Goal: Information Seeking & Learning: Learn about a topic

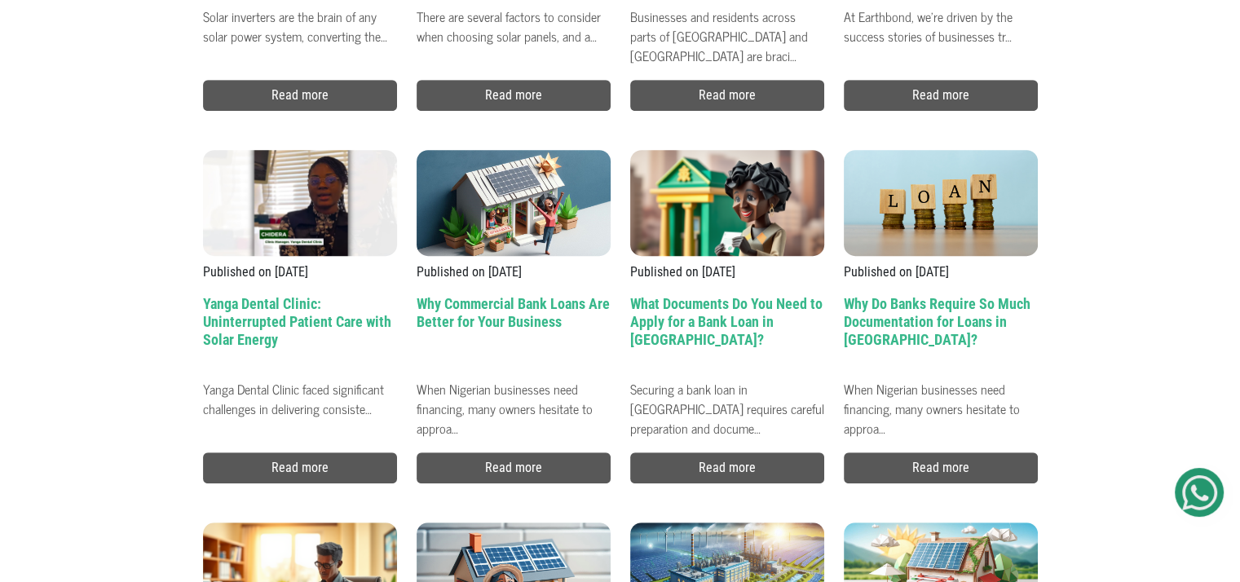
scroll to position [743, 0]
click at [534, 310] on h2 "Why Commercial Bank Loans Are Better for Your Business" at bounding box center [513, 333] width 194 height 77
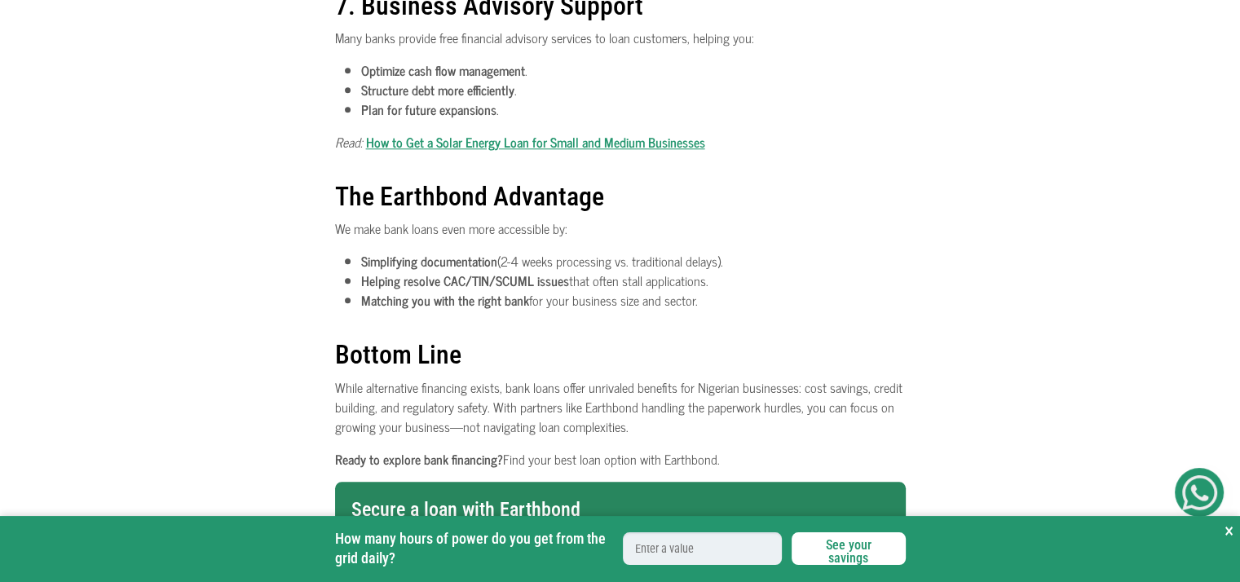
scroll to position [1680, 0]
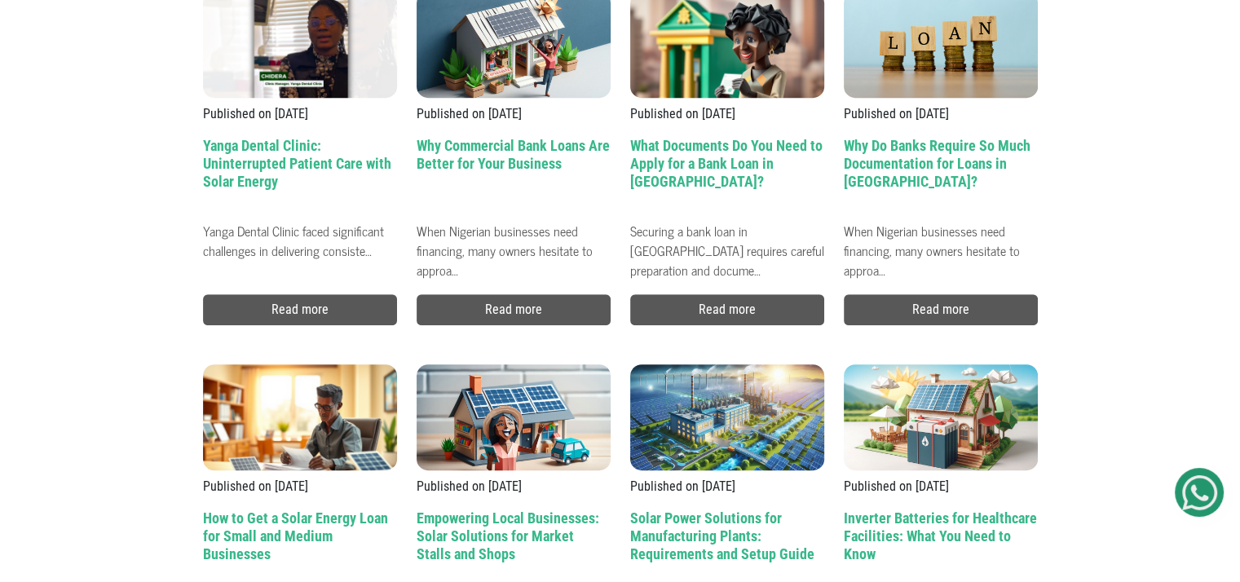
scroll to position [902, 0]
click at [489, 526] on h2 "Empowering Local Businesses: Solar Solutions for Market Stalls and Shops" at bounding box center [513, 547] width 194 height 77
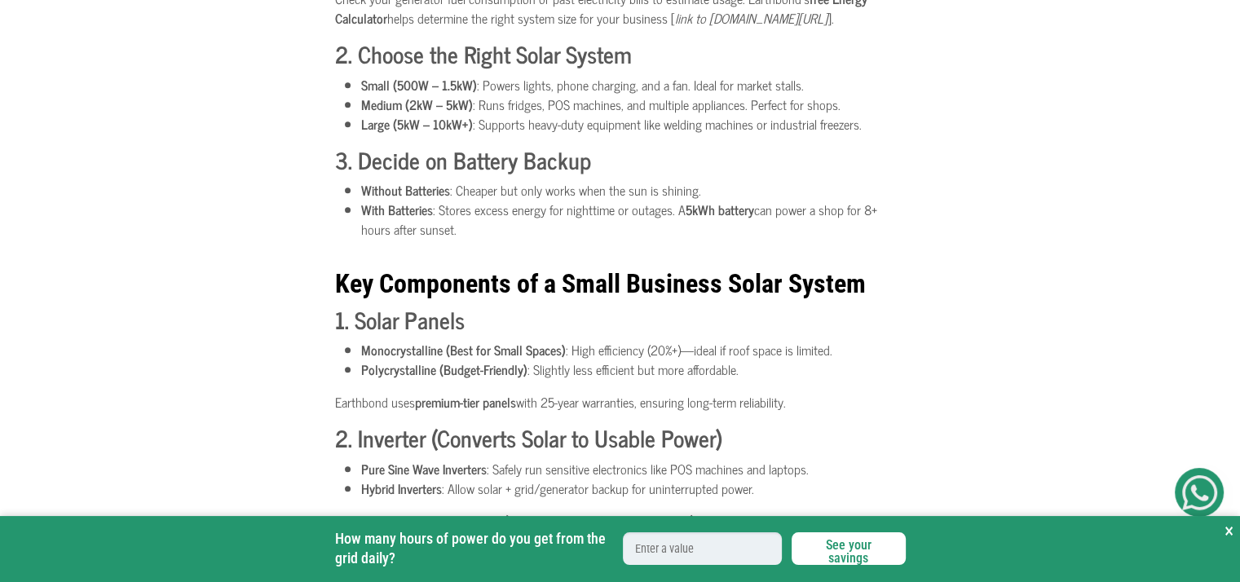
scroll to position [1162, 0]
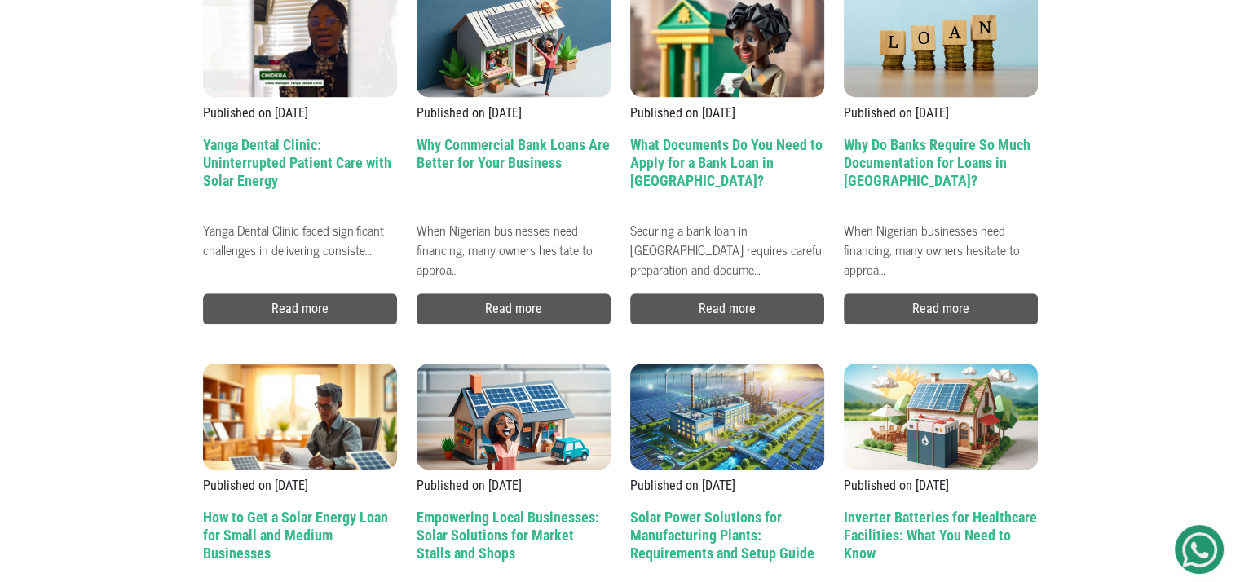
click at [861, 522] on h2 "Inverter Batteries for Healthcare Facilities: What You Need to Know" at bounding box center [940, 547] width 194 height 77
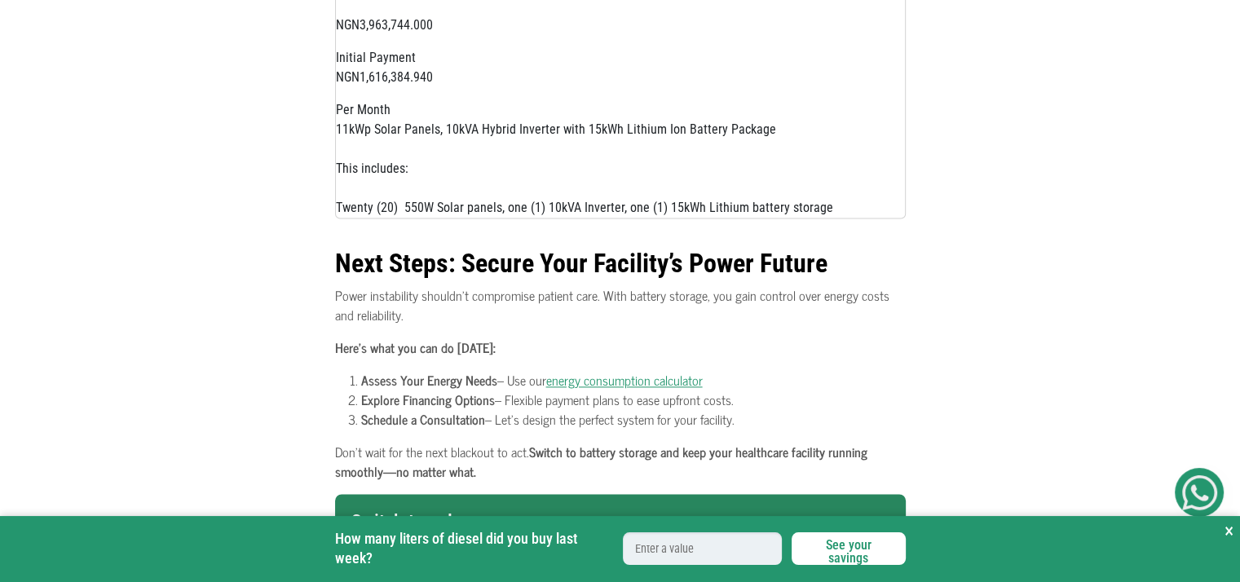
scroll to position [2178, 0]
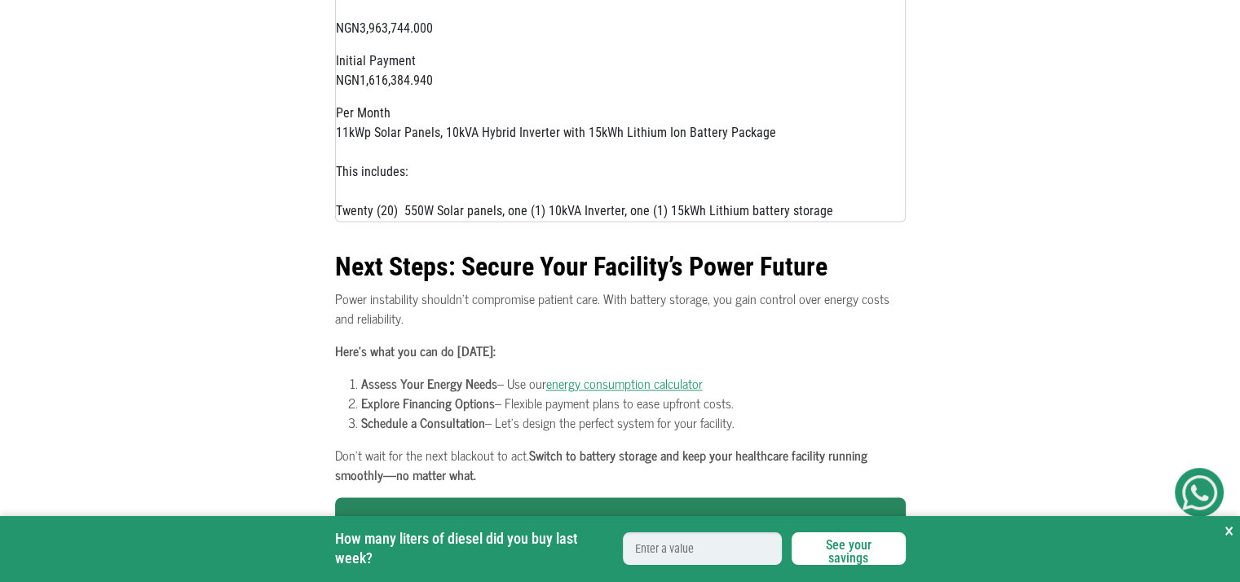
drag, startPoint x: 1251, startPoint y: 41, endPoint x: 1174, endPoint y: 368, distance: 335.6
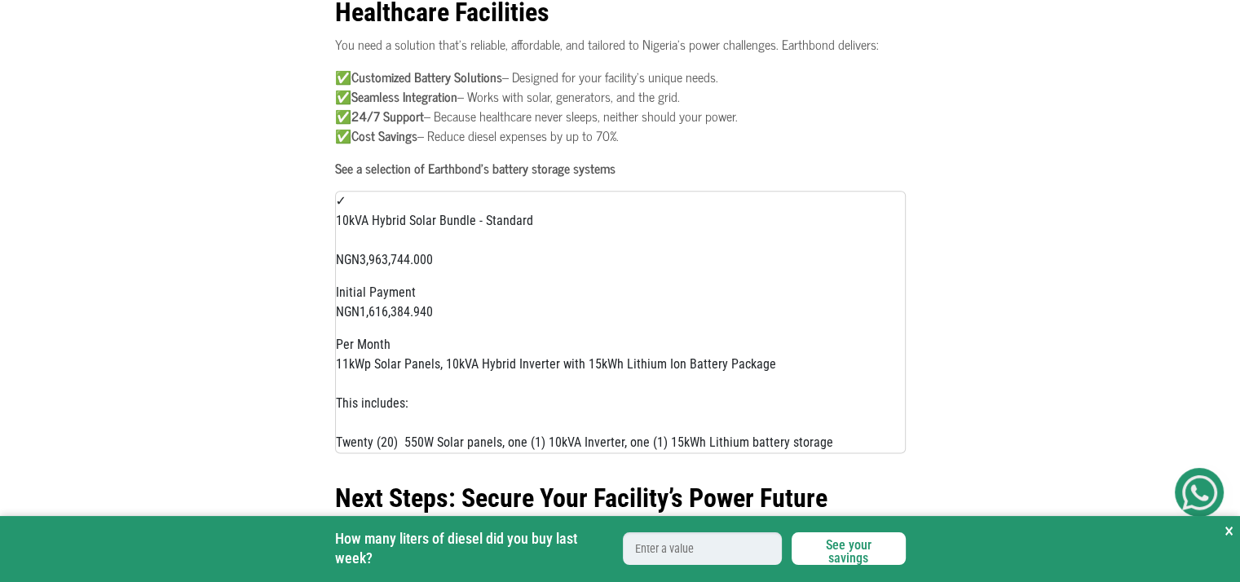
scroll to position [1943, 0]
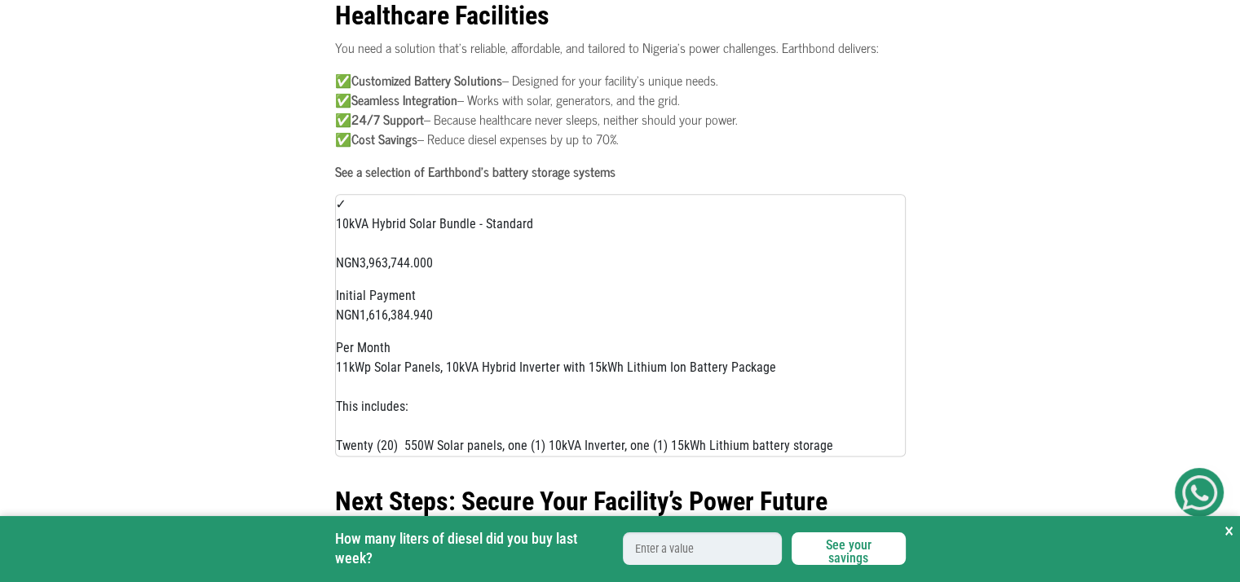
click at [505, 283] on div "NGN3,963,744.000 Initial Payment" at bounding box center [620, 279] width 569 height 52
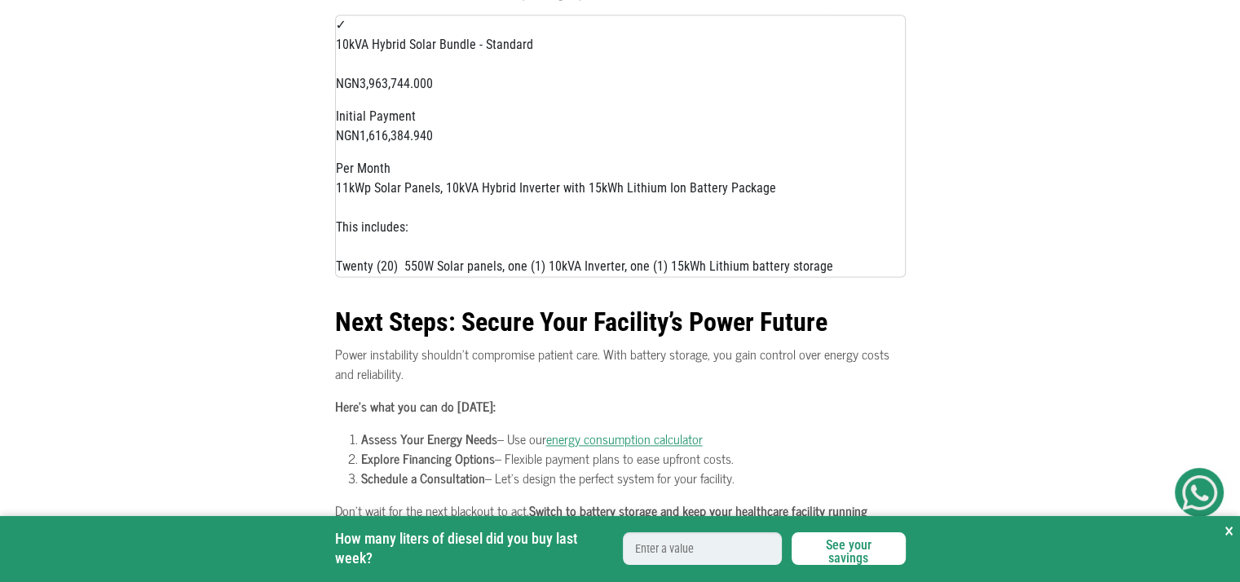
scroll to position [2129, 0]
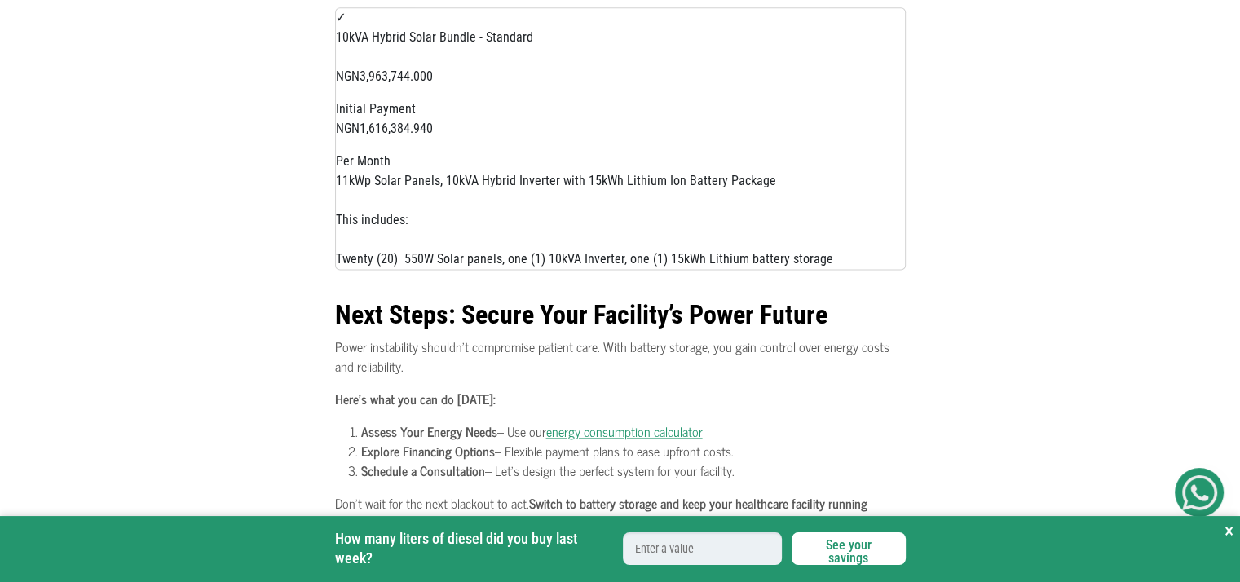
click at [415, 264] on div "Twenty (20) 550W Solar panels, one (1) 10kVA Inverter, one (1) 15kWh Lithium ba…" at bounding box center [620, 259] width 569 height 20
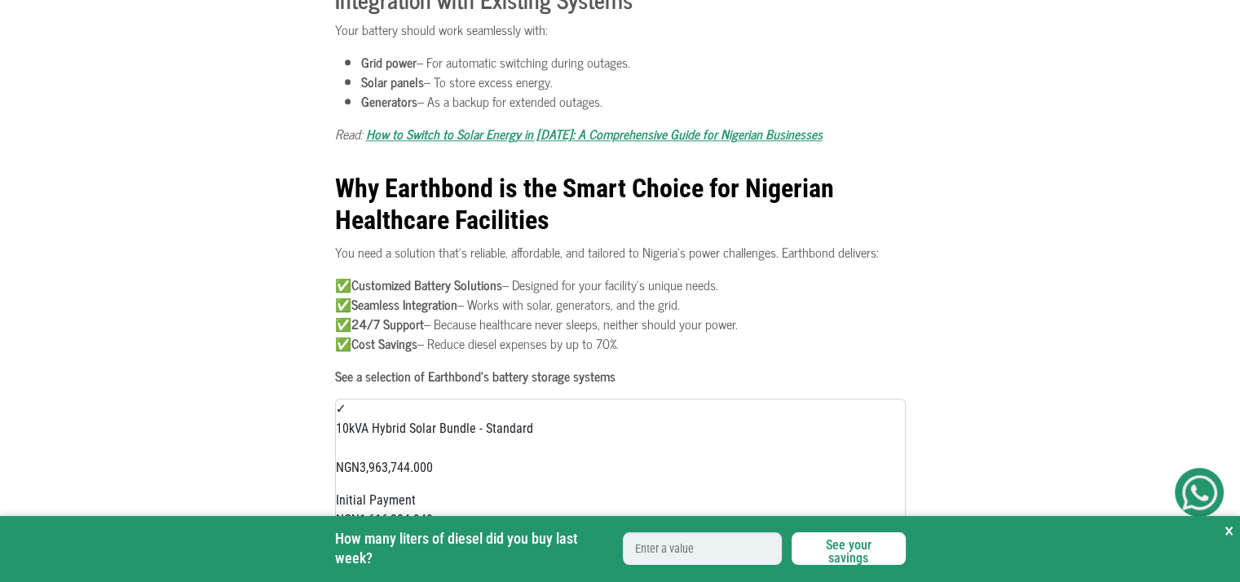
scroll to position [1737, 0]
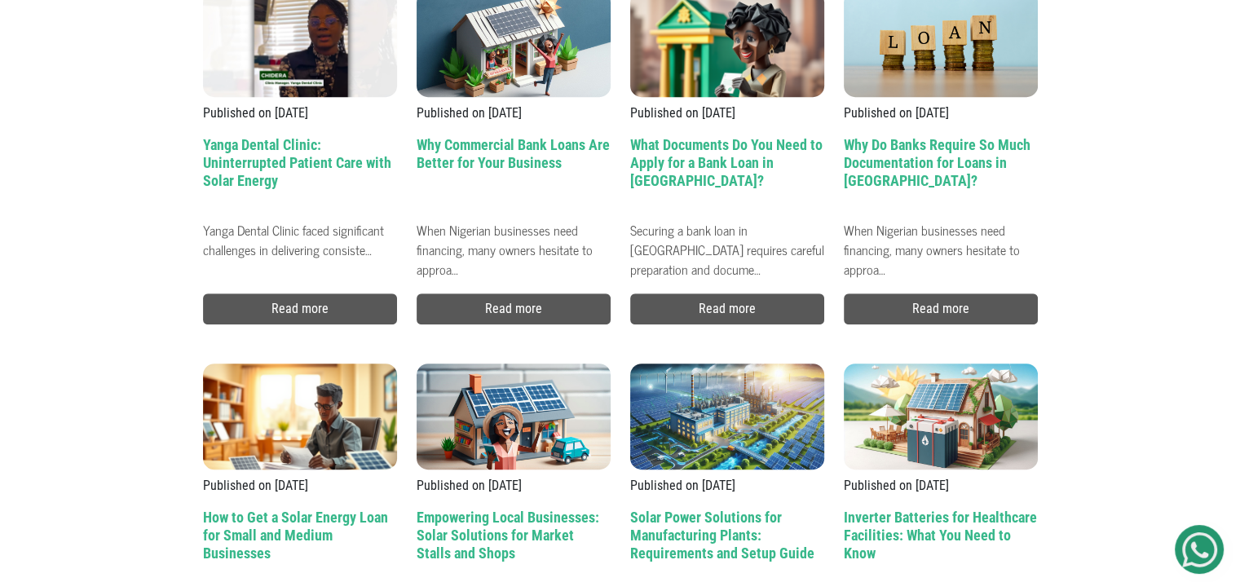
click at [701, 156] on h2 "What Documents Do You Need to Apply for a Bank Loan in [GEOGRAPHIC_DATA]?" at bounding box center [727, 174] width 194 height 77
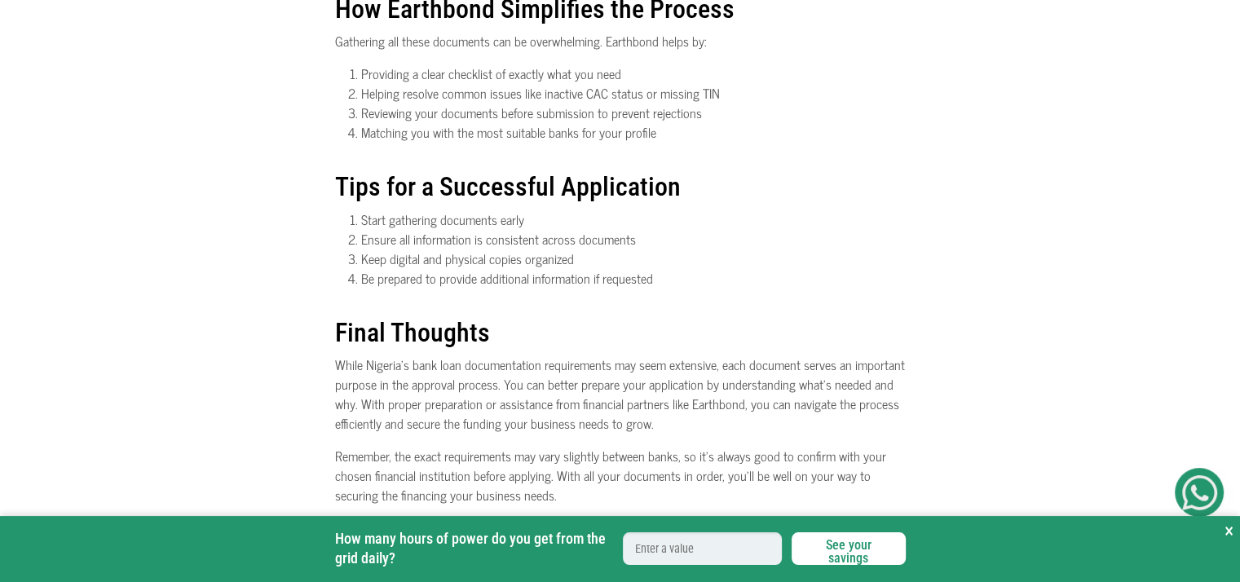
scroll to position [1694, 0]
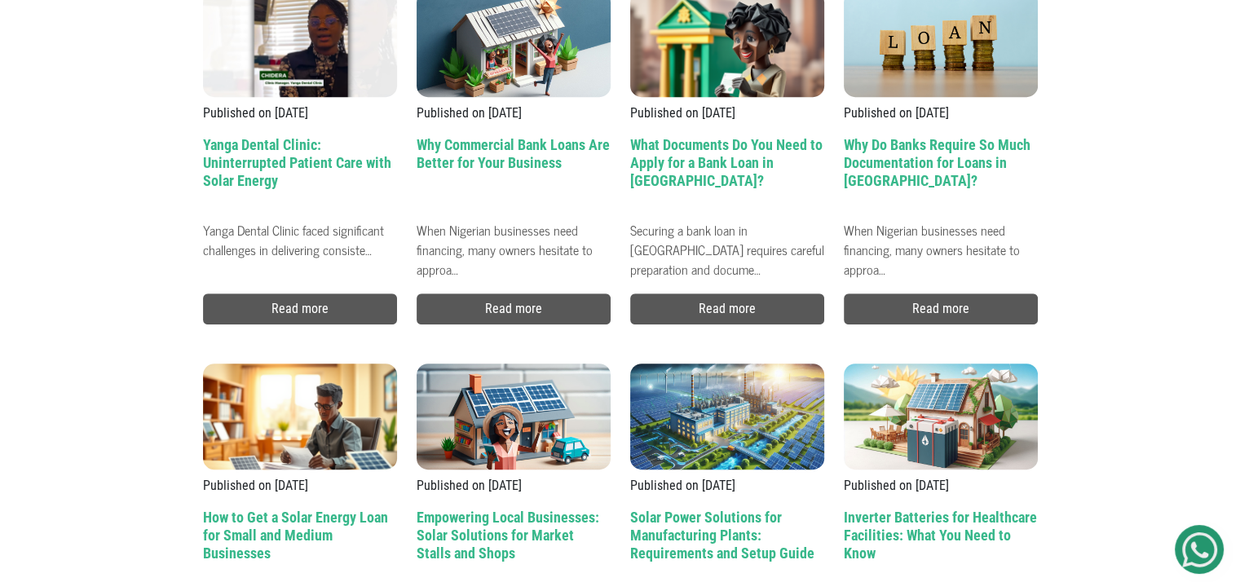
click at [903, 165] on h2 "Why Do Banks Require So Much Documentation for Loans in [GEOGRAPHIC_DATA]?" at bounding box center [940, 174] width 194 height 77
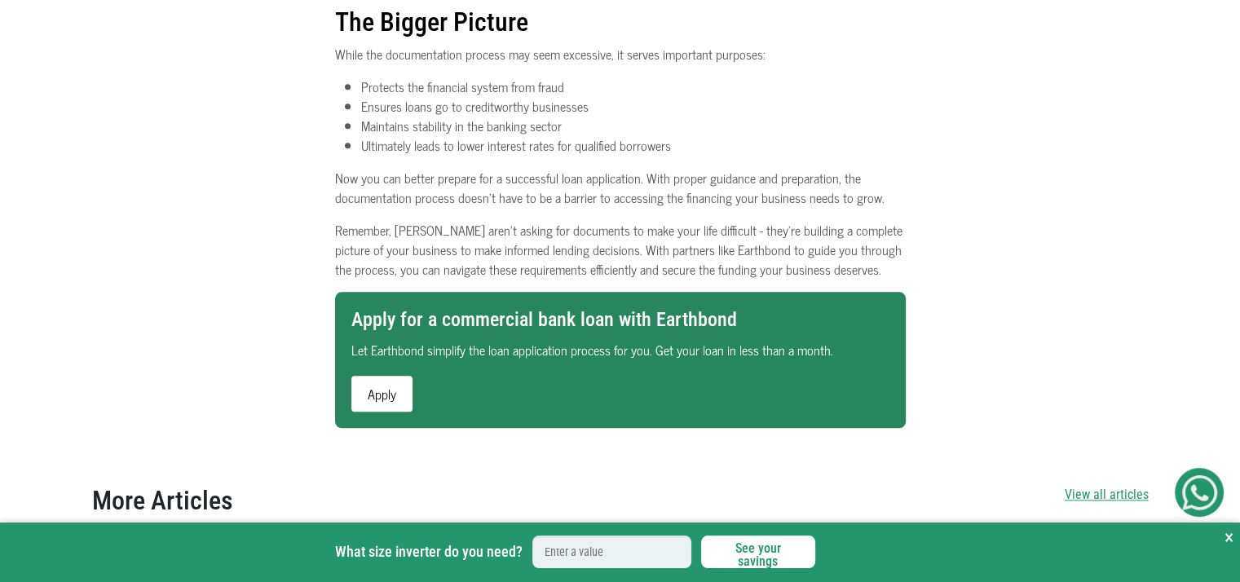
scroll to position [1708, 0]
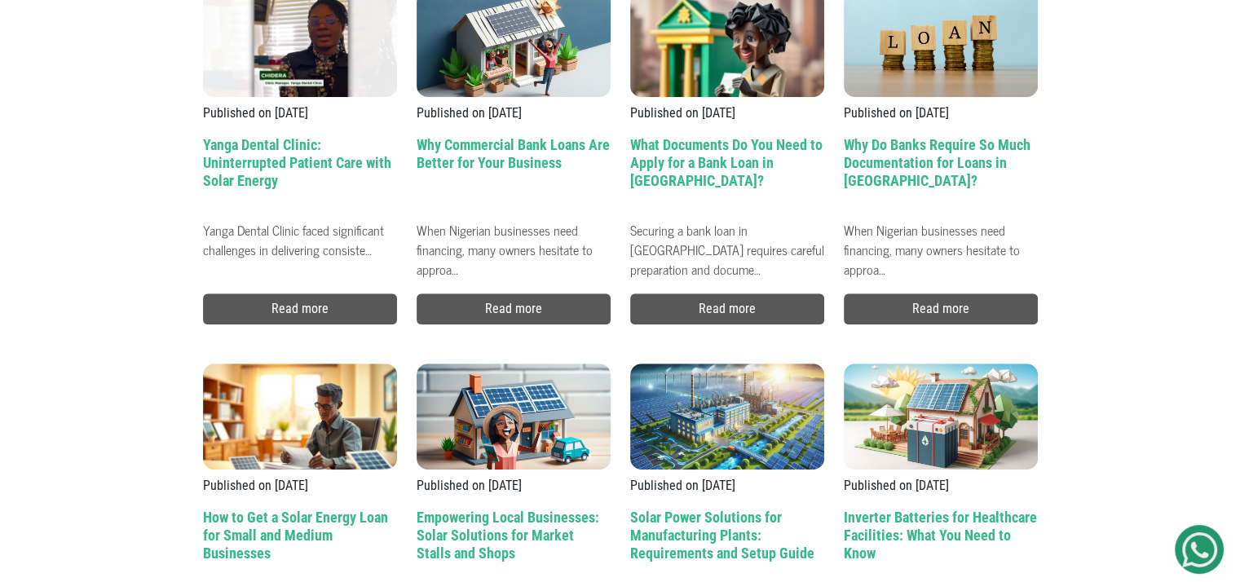
click at [272, 527] on h2 "How to Get a Solar Energy Loan for Small and Medium Businesses" at bounding box center [300, 547] width 194 height 77
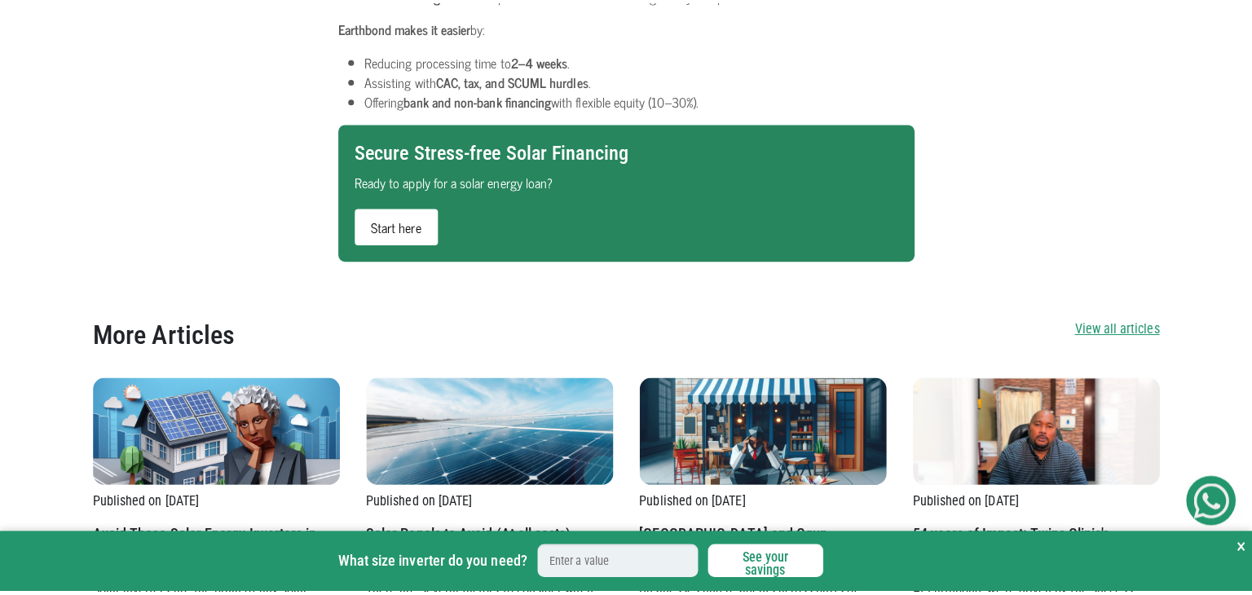
scroll to position [4315, 0]
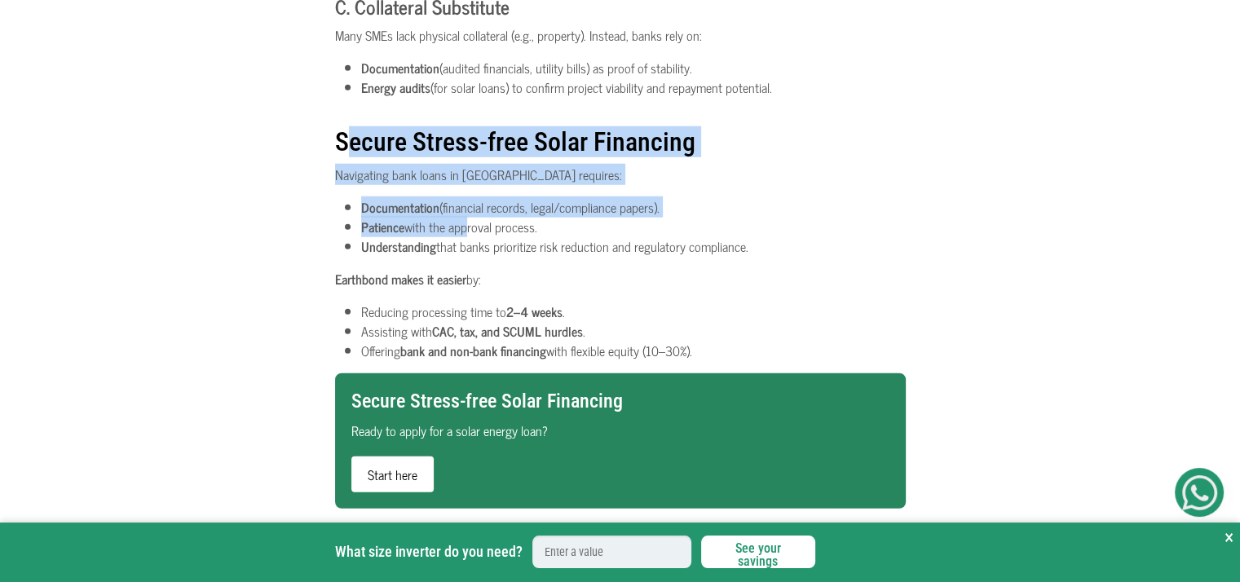
drag, startPoint x: 342, startPoint y: 149, endPoint x: 466, endPoint y: 227, distance: 146.5
click at [466, 227] on section "Secure Stress-free Solar Financing Navigating bank loans in Nigeria requires: D…" at bounding box center [620, 234] width 570 height 249
click at [466, 227] on li "Patience with the approval process." at bounding box center [633, 227] width 544 height 20
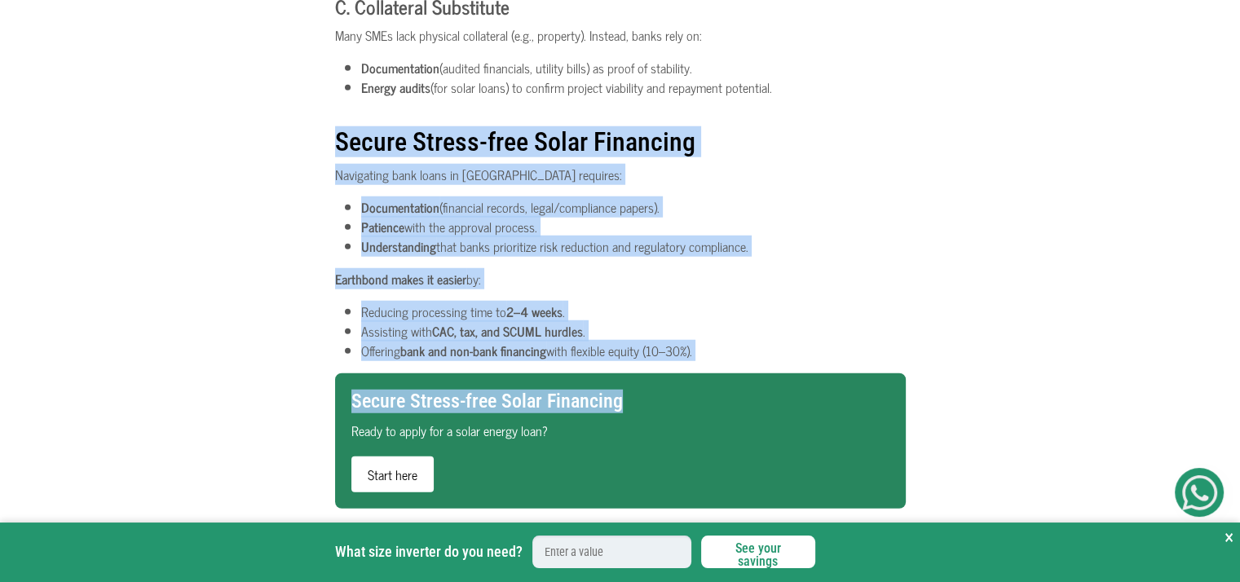
drag, startPoint x: 336, startPoint y: 138, endPoint x: 729, endPoint y: 369, distance: 455.9
click at [712, 355] on li "Offering bank and non-bank financing with flexible equity (10–30%)." at bounding box center [633, 351] width 544 height 20
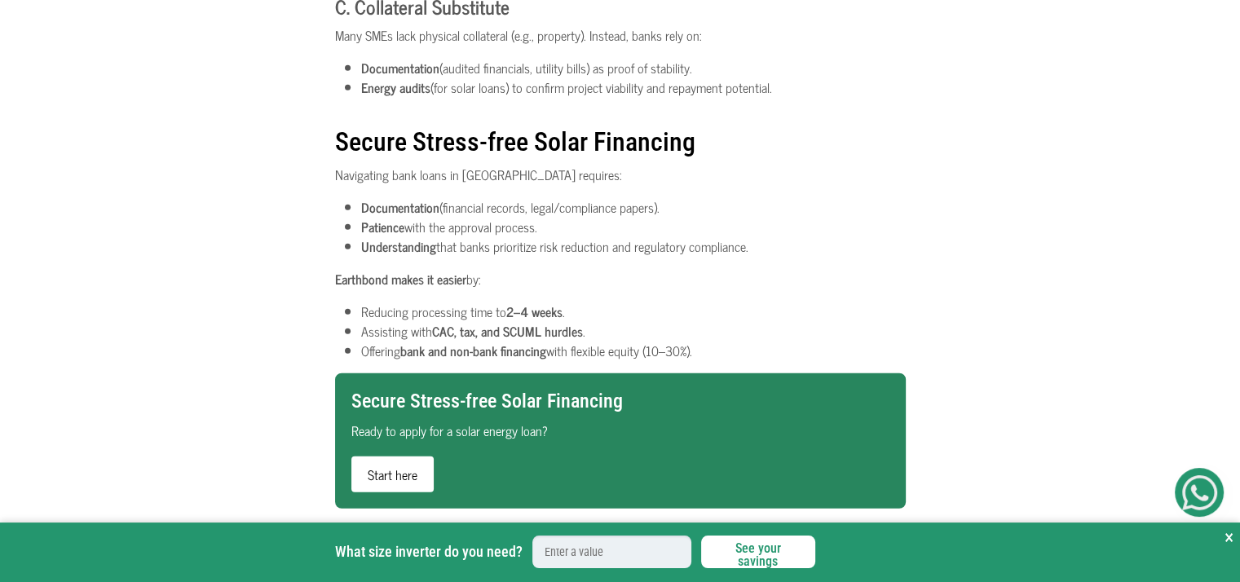
drag, startPoint x: 712, startPoint y: 355, endPoint x: 330, endPoint y: 157, distance: 430.5
copy section "Secure Stress-free Solar Financing Navigating bank loans in Nigeria requires: D…"
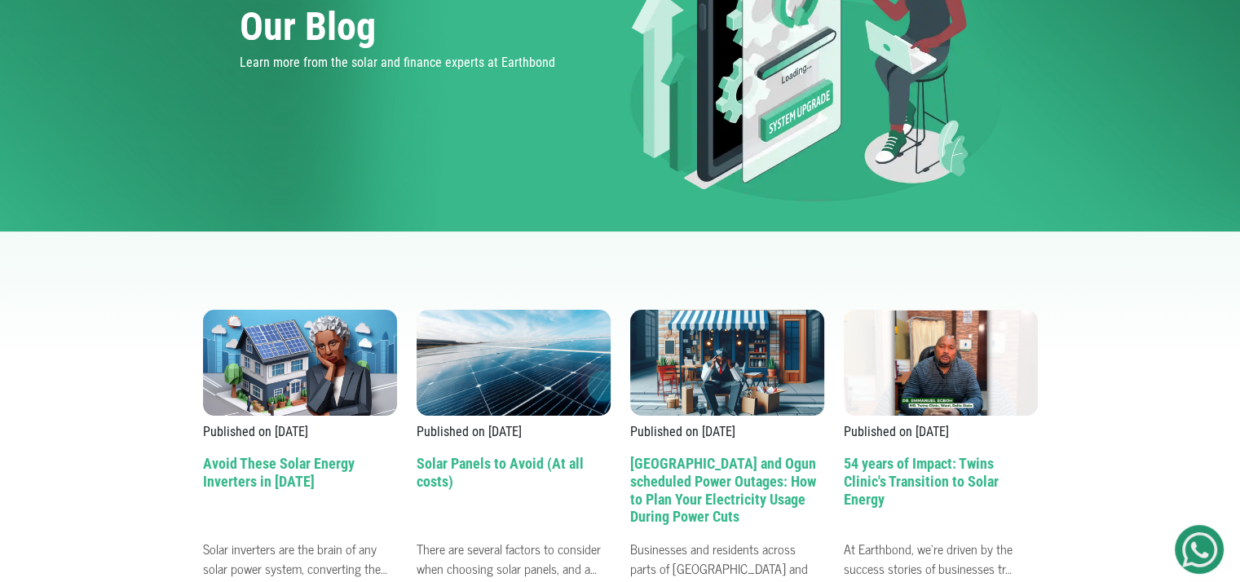
scroll to position [222, 0]
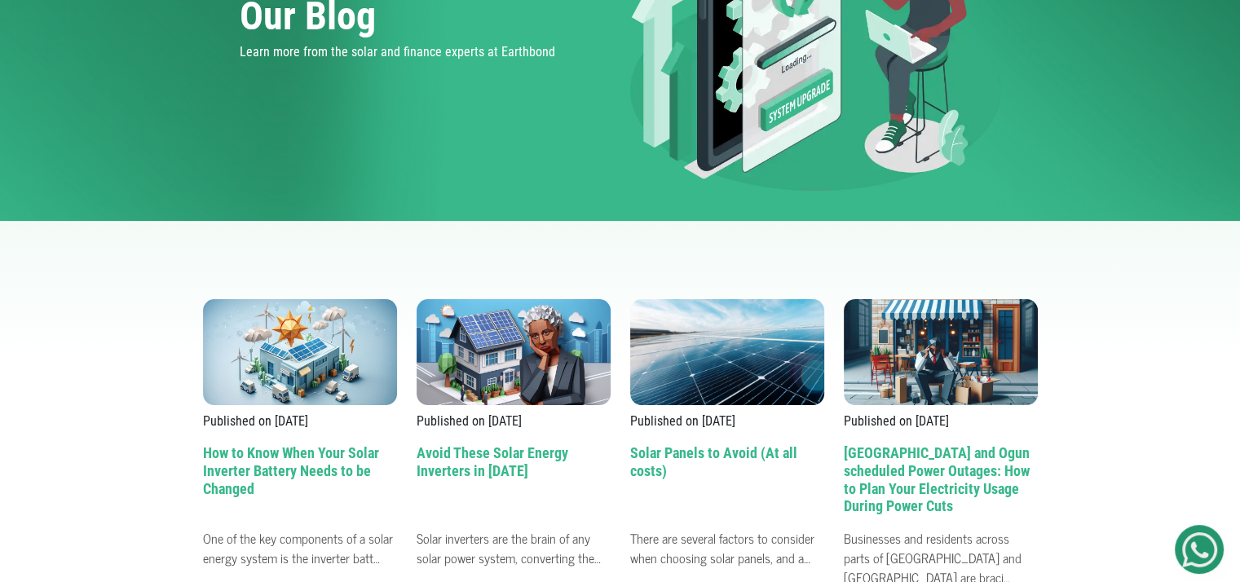
drag, startPoint x: 427, startPoint y: 15, endPoint x: 64, endPoint y: 164, distance: 392.9
click at [64, 164] on div "Our Blog Learn more from the solar and finance experts at Earthbond" at bounding box center [620, 35] width 1240 height 371
